Goal: Task Accomplishment & Management: Use online tool/utility

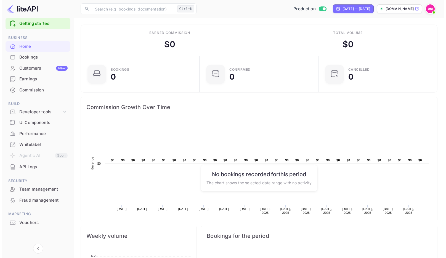
scroll to position [8, 0]
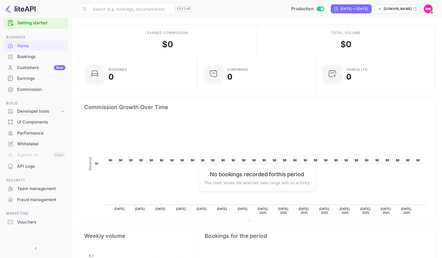
click at [24, 223] on div "Vouchers" at bounding box center [41, 222] width 48 height 6
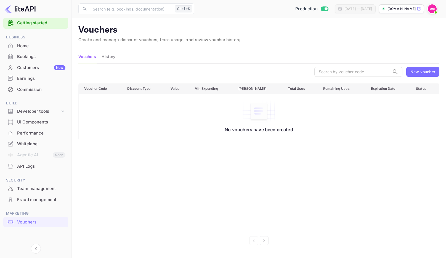
click at [417, 73] on div "New voucher" at bounding box center [422, 72] width 25 height 6
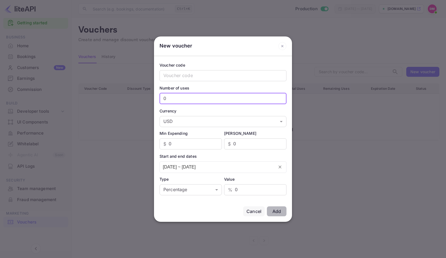
click at [177, 99] on input "0" at bounding box center [223, 98] width 127 height 11
click at [191, 191] on body "Getting started Business Home Bookings Customers New Earnings Commission Build …" at bounding box center [223, 129] width 446 height 258
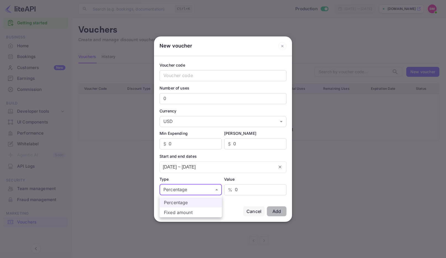
click at [175, 212] on li "Fixed amount" at bounding box center [191, 212] width 62 height 10
type input "fixed_amount"
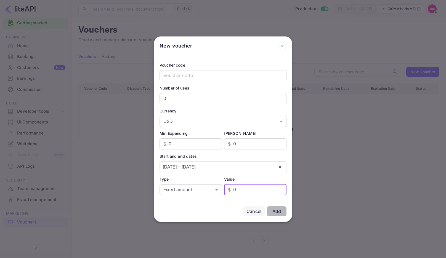
click at [244, 186] on input "0" at bounding box center [259, 189] width 53 height 11
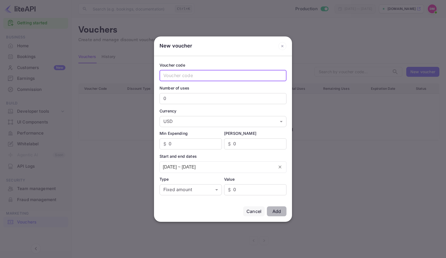
click at [173, 77] on input "text" at bounding box center [223, 75] width 127 height 11
drag, startPoint x: 261, startPoint y: 43, endPoint x: 269, endPoint y: 54, distance: 13.6
click at [268, 55] on div "New voucher" at bounding box center [223, 46] width 138 height 20
click at [286, 44] on icon at bounding box center [282, 46] width 8 height 8
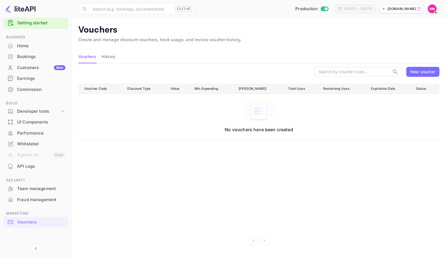
click at [284, 46] on main "Vouchers Create and manage discount vouchers, track usage, and review voucher h…" at bounding box center [259, 138] width 374 height 240
click at [421, 73] on div "New voucher" at bounding box center [422, 72] width 25 height 6
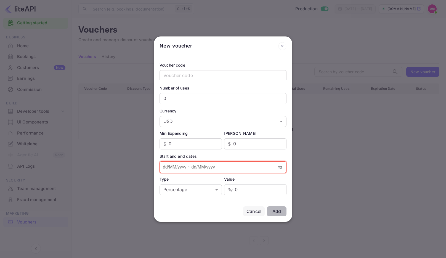
type input "dd/MM/yyyy ~ dd/MM/yyyy"
click at [190, 167] on input "dd/MM/yyyy ~ dd/MM/yyyy" at bounding box center [217, 166] width 114 height 11
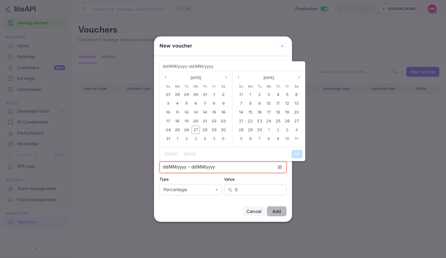
click at [183, 167] on input "dd/MM/yyyy ~ dd/MM/yyyy" at bounding box center [217, 166] width 114 height 11
click at [184, 182] on div "Type Percentage percentage ​" at bounding box center [191, 185] width 62 height 19
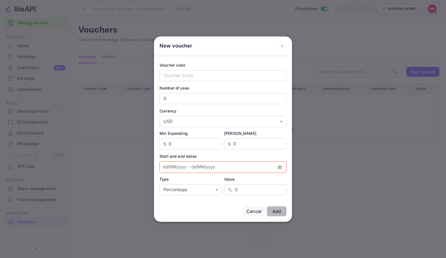
click at [181, 181] on div "Type" at bounding box center [191, 179] width 62 height 6
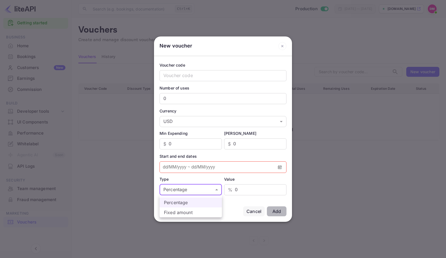
click at [196, 190] on body "Getting started Business Home Bookings Customers New Earnings Commission Build …" at bounding box center [223, 129] width 446 height 258
click at [236, 206] on div at bounding box center [223, 129] width 446 height 258
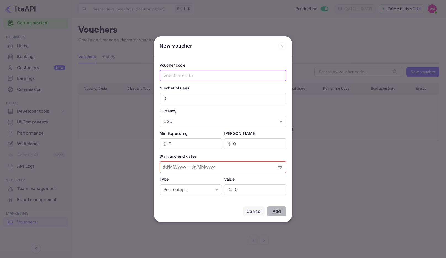
click at [175, 79] on input "text" at bounding box center [223, 75] width 127 height 11
click at [251, 211] on div "Cancel" at bounding box center [254, 211] width 15 height 7
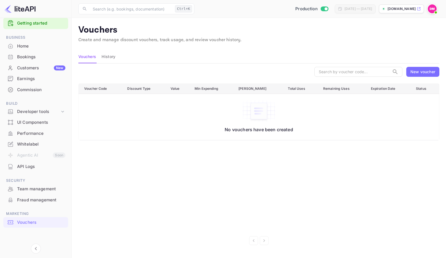
scroll to position [8, 0]
click at [51, 111] on div "Developer tools" at bounding box center [38, 111] width 43 height 6
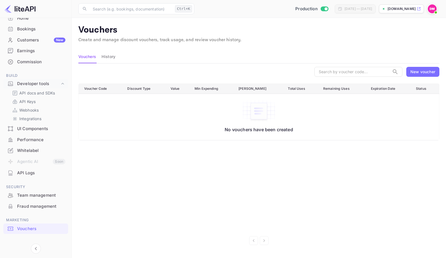
scroll to position [43, 0]
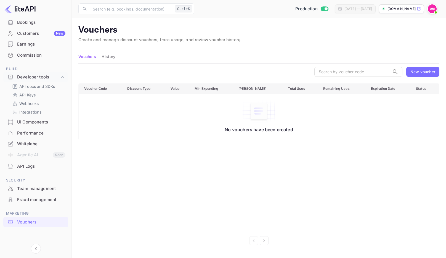
click at [29, 220] on div "Vouchers" at bounding box center [41, 222] width 48 height 6
click at [425, 70] on div "New voucher" at bounding box center [422, 72] width 25 height 6
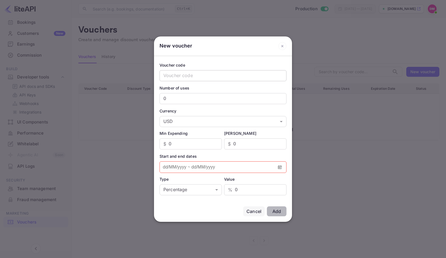
click at [208, 77] on input "text" at bounding box center [223, 75] width 127 height 11
click at [185, 99] on input "0" at bounding box center [223, 98] width 127 height 11
click at [169, 75] on input "text" at bounding box center [223, 75] width 127 height 11
click at [169, 97] on input "0" at bounding box center [223, 98] width 127 height 11
drag, startPoint x: 181, startPoint y: 98, endPoint x: 151, endPoint y: 98, distance: 29.5
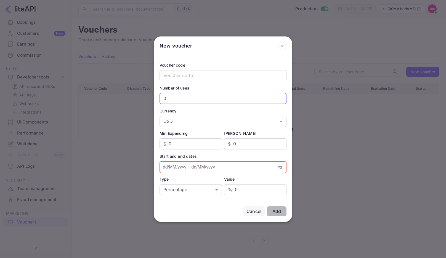
click at [151, 98] on div "New voucher Voucher code ​ Number of uses 0 ​ Currency USD USD ​ Min Expending …" at bounding box center [222, 129] width 193 height 258
type input "1"
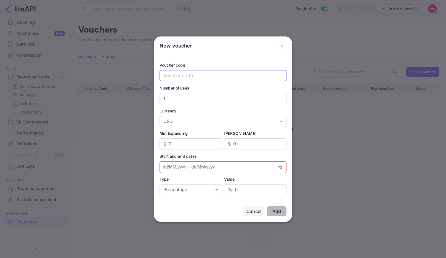
click at [192, 78] on input "text" at bounding box center [223, 75] width 127 height 11
click at [257, 213] on div "Cancel" at bounding box center [254, 211] width 15 height 7
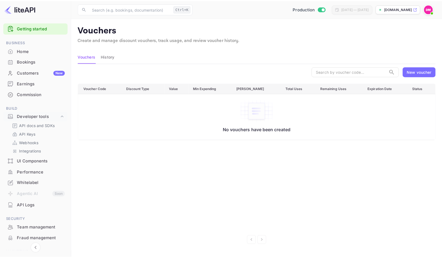
scroll to position [0, 0]
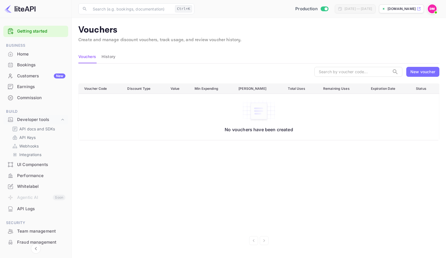
click at [28, 52] on div "Home" at bounding box center [41, 54] width 48 height 6
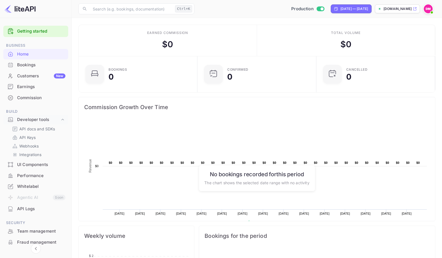
drag, startPoint x: 196, startPoint y: 96, endPoint x: 158, endPoint y: 96, distance: 37.5
click at [166, 98] on div "Commission Growth Over Time Created with Highcharts 10.3.3 Revenue Chart contex…" at bounding box center [254, 156] width 361 height 129
click at [87, 96] on div "Commission Growth Over Time Created with Highcharts 10.3.3 Revenue Chart contex…" at bounding box center [254, 156] width 361 height 129
click at [36, 185] on div "Whitelabel" at bounding box center [41, 186] width 48 height 6
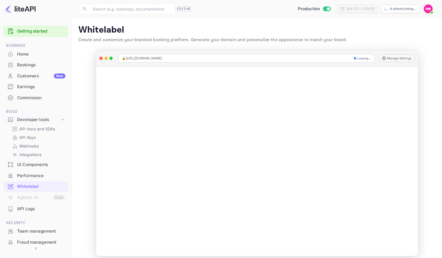
click at [41, 176] on div "Performance" at bounding box center [41, 176] width 48 height 6
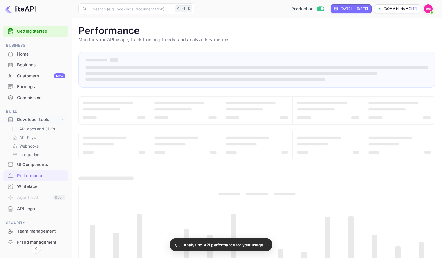
click at [38, 58] on div "Home" at bounding box center [35, 54] width 65 height 11
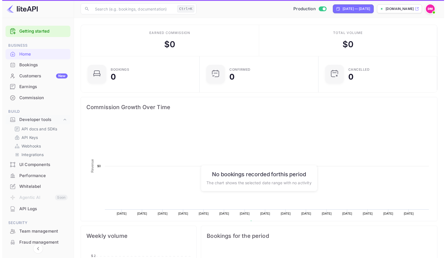
scroll to position [86, 112]
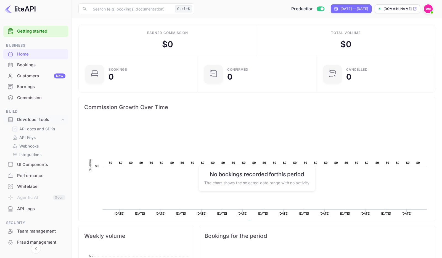
click at [40, 75] on div "Customers New" at bounding box center [41, 76] width 48 height 6
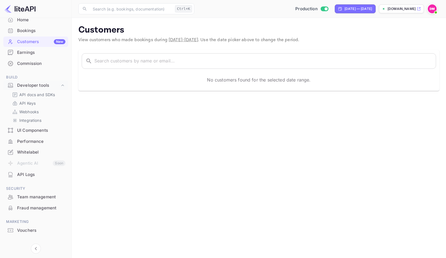
scroll to position [43, 0]
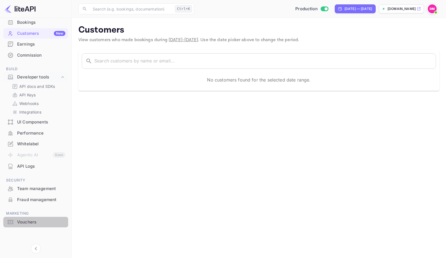
click at [42, 224] on div "Vouchers" at bounding box center [41, 222] width 48 height 6
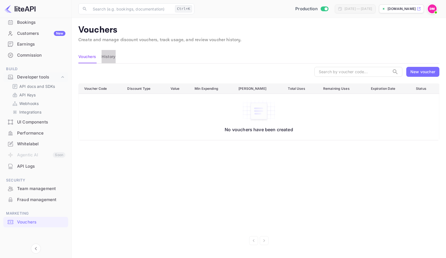
click at [111, 56] on button "History" at bounding box center [109, 56] width 14 height 13
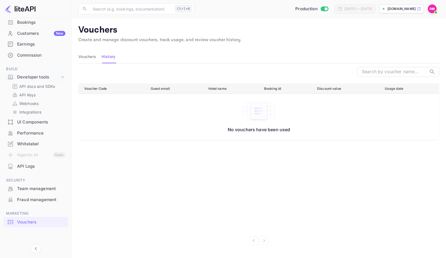
click at [96, 59] on button "Vouchers" at bounding box center [87, 56] width 18 height 13
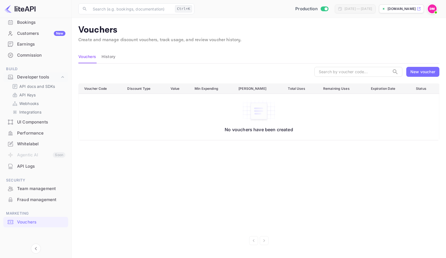
click at [415, 73] on div "New voucher" at bounding box center [422, 72] width 25 height 6
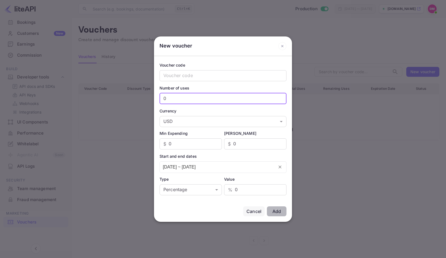
click at [174, 101] on input "0" at bounding box center [223, 98] width 127 height 11
type input "100"
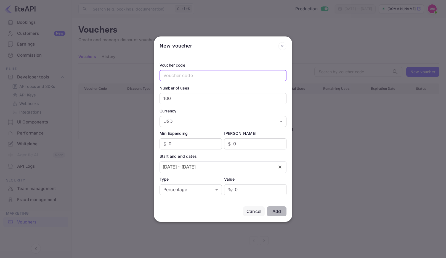
click at [180, 80] on input "text" at bounding box center [223, 75] width 127 height 11
type input "test"
click at [201, 147] on input "0" at bounding box center [195, 143] width 53 height 11
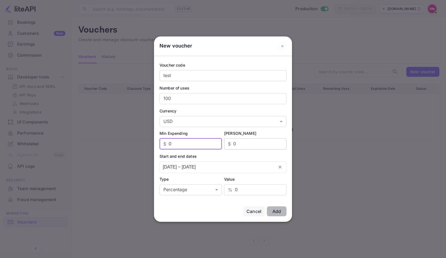
click at [237, 141] on input "0" at bounding box center [259, 143] width 53 height 11
drag, startPoint x: 239, startPoint y: 142, endPoint x: 230, endPoint y: 143, distance: 9.1
click at [230, 143] on div "$ 0 ​" at bounding box center [255, 143] width 62 height 11
type input "10000"
click at [223, 155] on div "Start and end dates" at bounding box center [223, 156] width 127 height 6
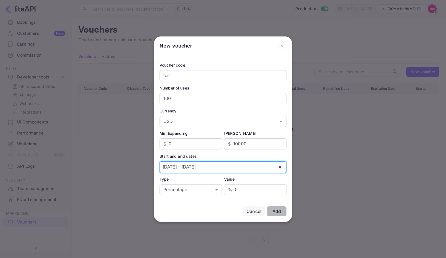
click at [207, 168] on input "[DATE] ~ [DATE]" at bounding box center [217, 166] width 114 height 11
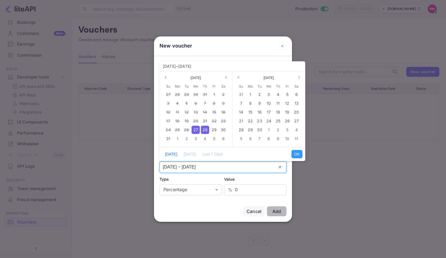
click at [196, 131] on span "27" at bounding box center [196, 129] width 5 height 5
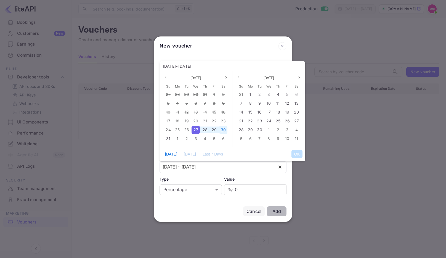
click at [221, 128] on span "30" at bounding box center [223, 129] width 5 height 5
click at [297, 154] on button "OK" at bounding box center [297, 154] width 11 height 8
type input "[DATE] ~ [DATE]"
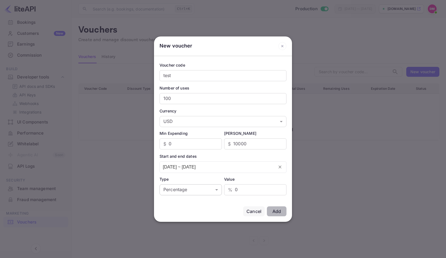
click at [218, 189] on body "Getting started Business Home Bookings Customers New Earnings Commission Build …" at bounding box center [223, 129] width 446 height 258
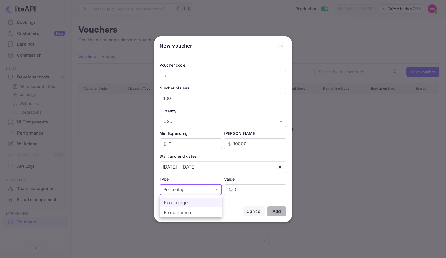
click at [255, 189] on div at bounding box center [223, 129] width 446 height 258
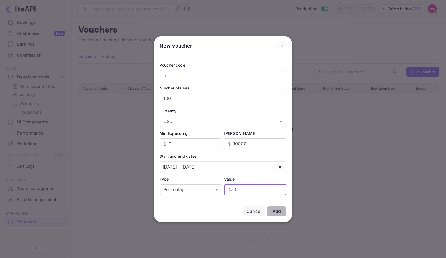
click at [250, 188] on input "0" at bounding box center [261, 189] width 52 height 11
click at [242, 188] on input "0" at bounding box center [261, 189] width 52 height 11
click at [236, 189] on input "0" at bounding box center [261, 189] width 52 height 11
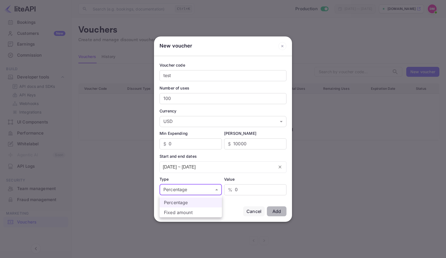
click at [204, 191] on body "Getting started Business Home Bookings Customers New Earnings Commission Build …" at bounding box center [223, 129] width 446 height 258
click at [189, 209] on li "Fixed amount" at bounding box center [191, 212] width 62 height 10
type input "fixed_amount"
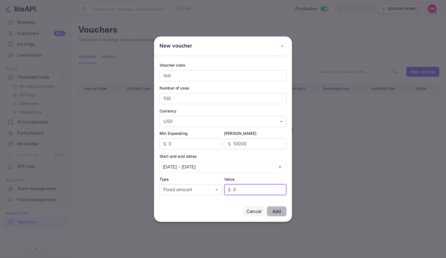
click at [239, 190] on input "0" at bounding box center [259, 189] width 53 height 11
click at [236, 189] on input "010" at bounding box center [259, 189] width 53 height 11
type input "10"
click at [190, 149] on input "0" at bounding box center [195, 143] width 53 height 11
type input "01"
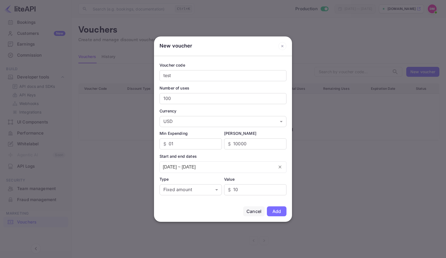
click at [278, 210] on div "Add" at bounding box center [276, 211] width 9 height 6
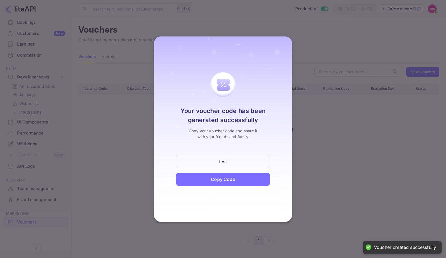
click at [225, 178] on div "Copy Code" at bounding box center [223, 179] width 24 height 7
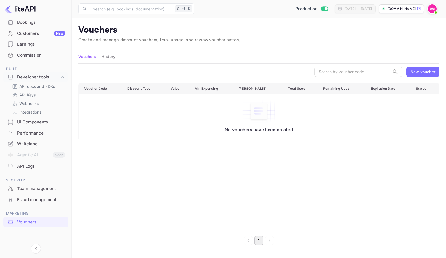
click at [35, 224] on div "Vouchers" at bounding box center [41, 222] width 48 height 6
click at [107, 54] on button "History" at bounding box center [109, 56] width 14 height 13
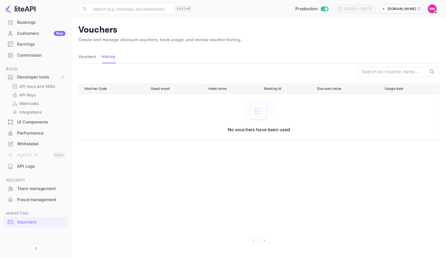
click at [89, 57] on button "Vouchers" at bounding box center [87, 56] width 18 height 13
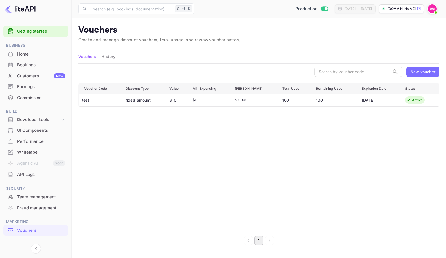
click at [327, 99] on td "100" at bounding box center [335, 100] width 46 height 13
click at [110, 55] on button "History" at bounding box center [109, 56] width 14 height 13
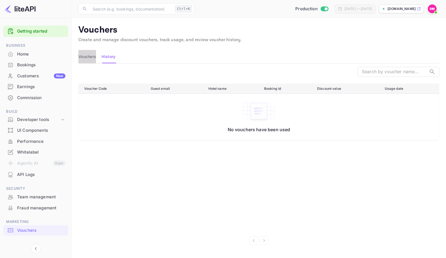
click at [93, 58] on button "Vouchers" at bounding box center [87, 56] width 18 height 13
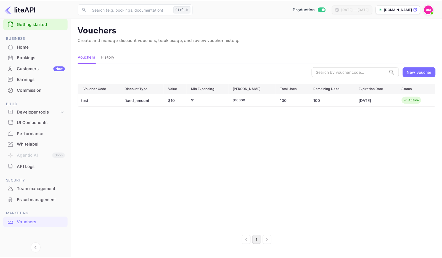
scroll to position [8, 0]
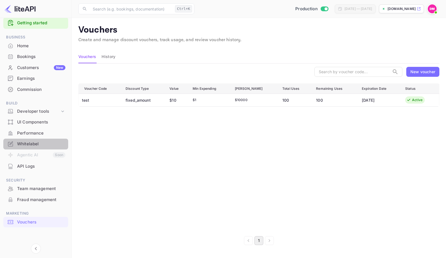
click at [36, 143] on div "Whitelabel" at bounding box center [41, 144] width 48 height 6
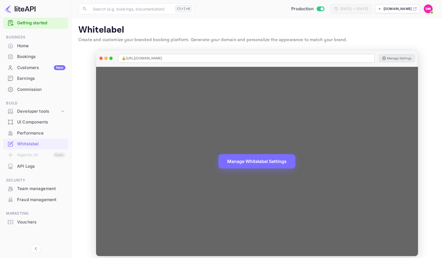
click at [394, 60] on button "Manage Settings" at bounding box center [397, 58] width 36 height 8
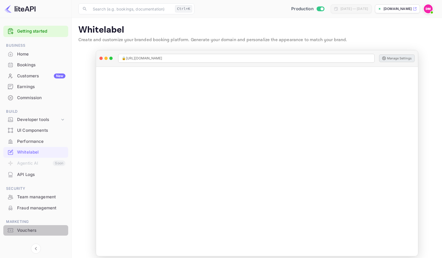
click at [24, 229] on div "Vouchers" at bounding box center [41, 230] width 48 height 6
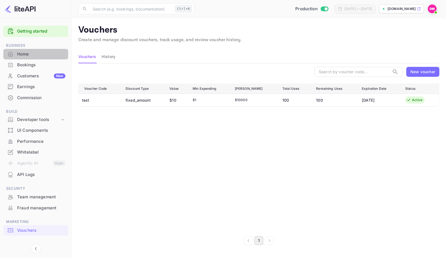
click at [22, 57] on div "Home" at bounding box center [35, 54] width 65 height 11
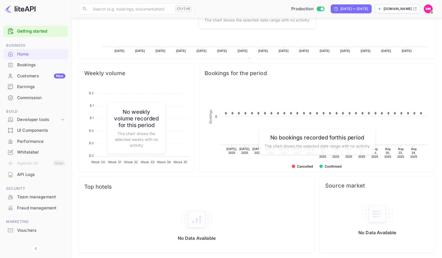
scroll to position [164, 0]
